Goal: Task Accomplishment & Management: Use online tool/utility

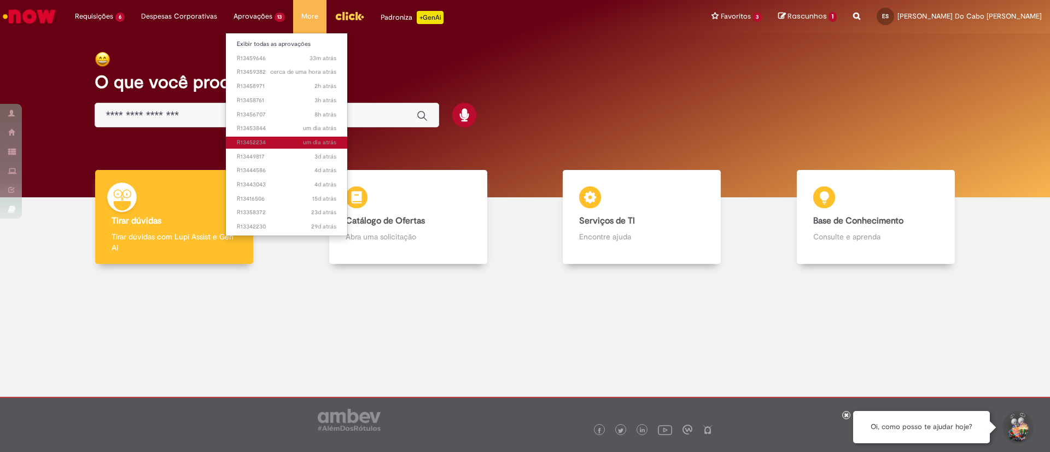
click at [255, 146] on span "um dia atrás um dia atrás R13452234" at bounding box center [287, 142] width 100 height 9
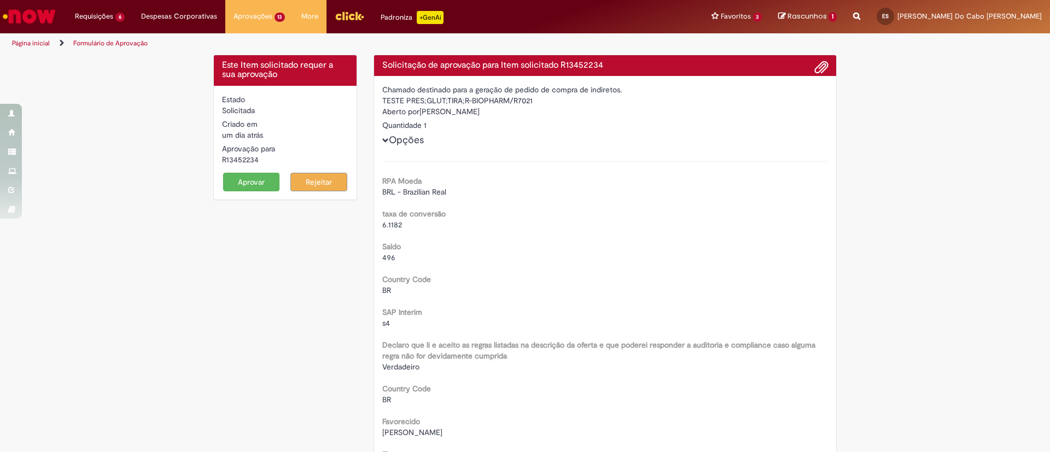
click at [238, 182] on button "Aprovar" at bounding box center [251, 182] width 57 height 19
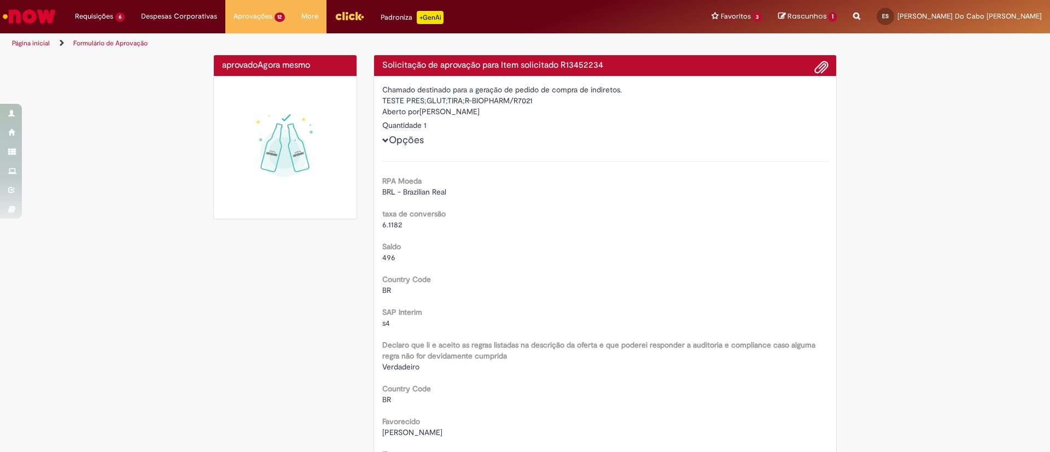
click at [238, 182] on img at bounding box center [285, 147] width 126 height 126
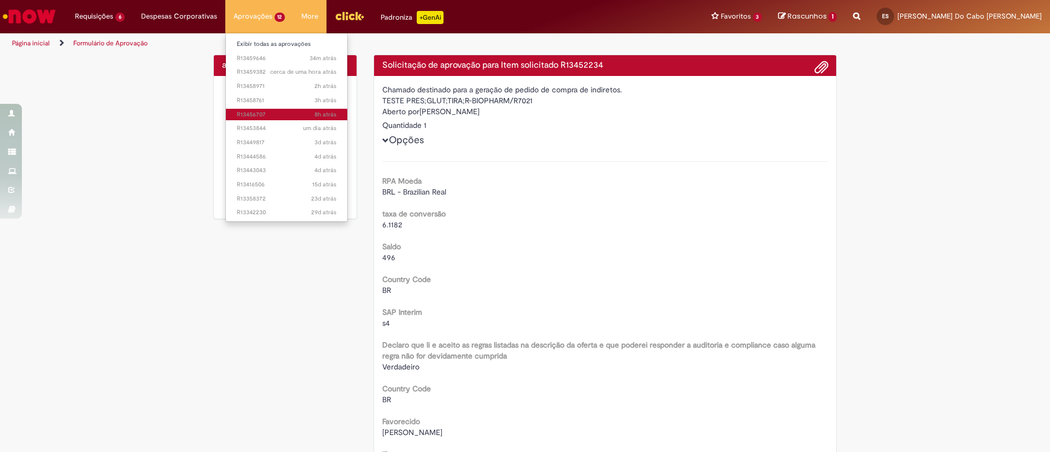
click at [252, 119] on link "8h atrás 8 horas atrás R13456707" at bounding box center [287, 115] width 122 height 12
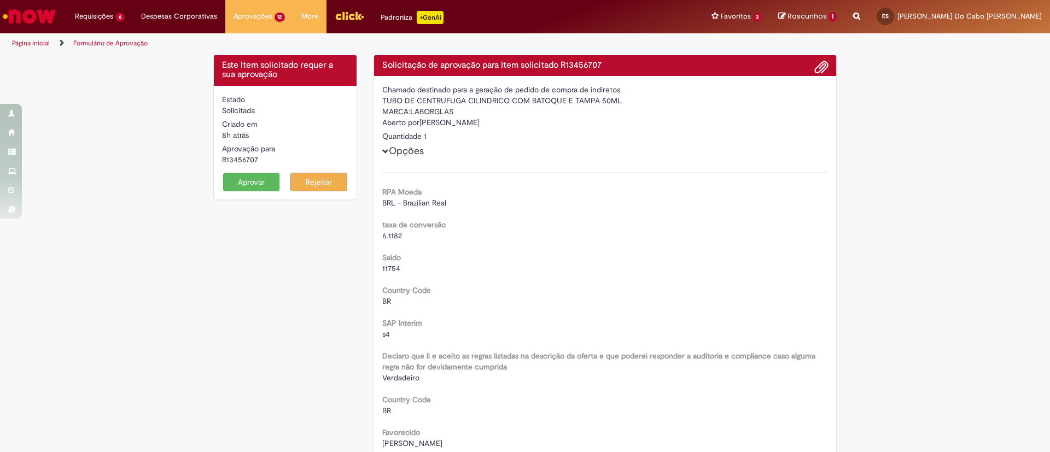
click at [229, 184] on button "Aprovar" at bounding box center [251, 182] width 57 height 19
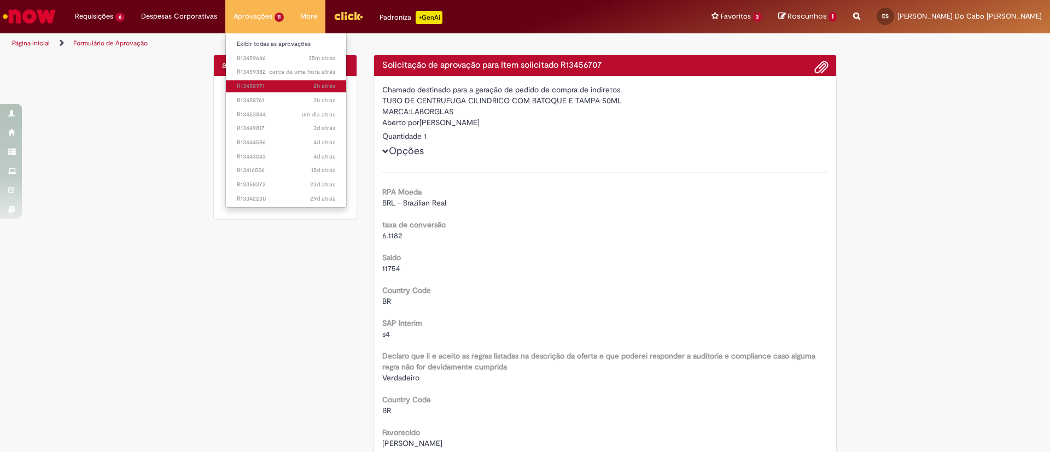
click at [256, 85] on span "2h atrás 2 horas atrás R13458971" at bounding box center [286, 86] width 99 height 9
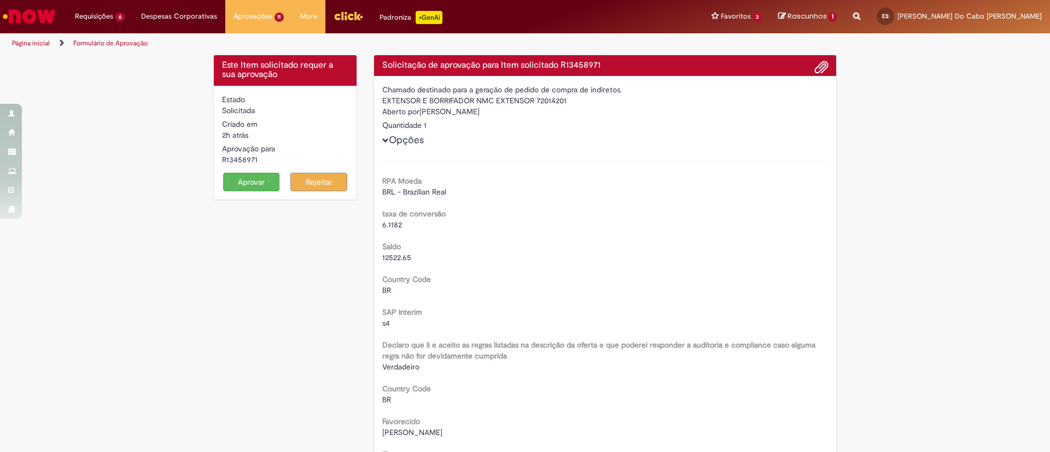
click at [235, 179] on button "Aprovar" at bounding box center [251, 182] width 57 height 19
